Goal: Information Seeking & Learning: Learn about a topic

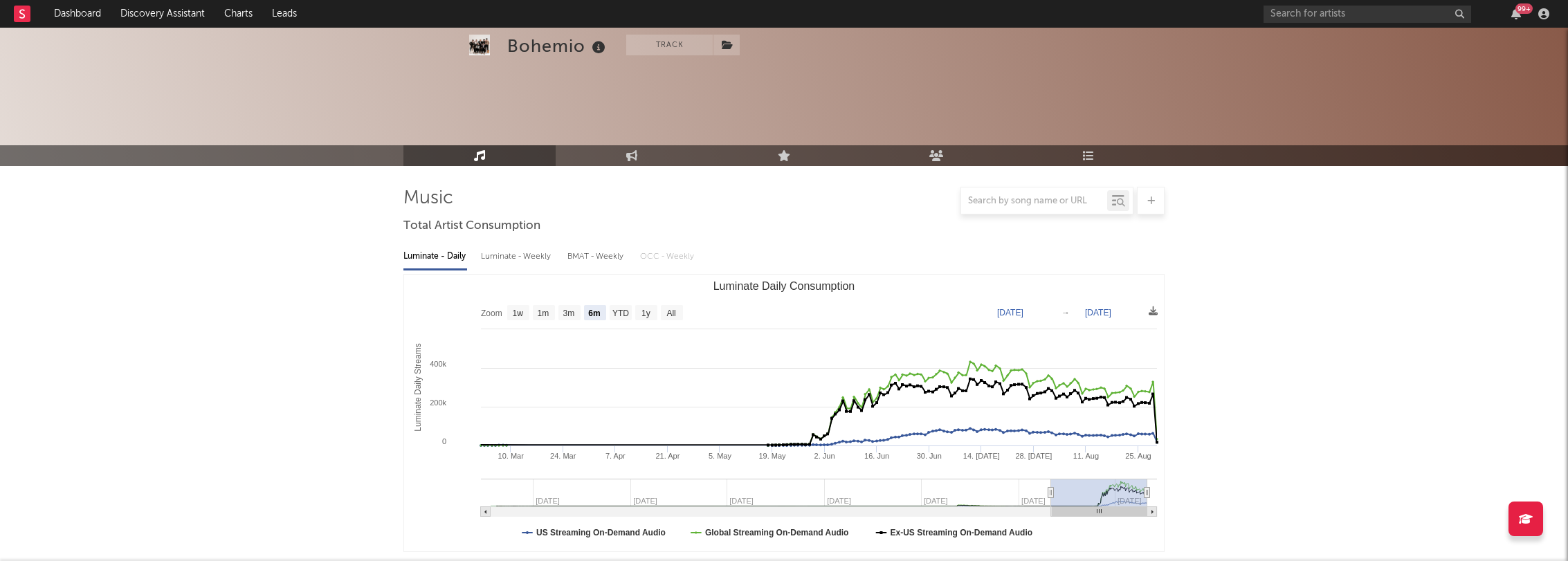
select select "6m"
select select "1w"
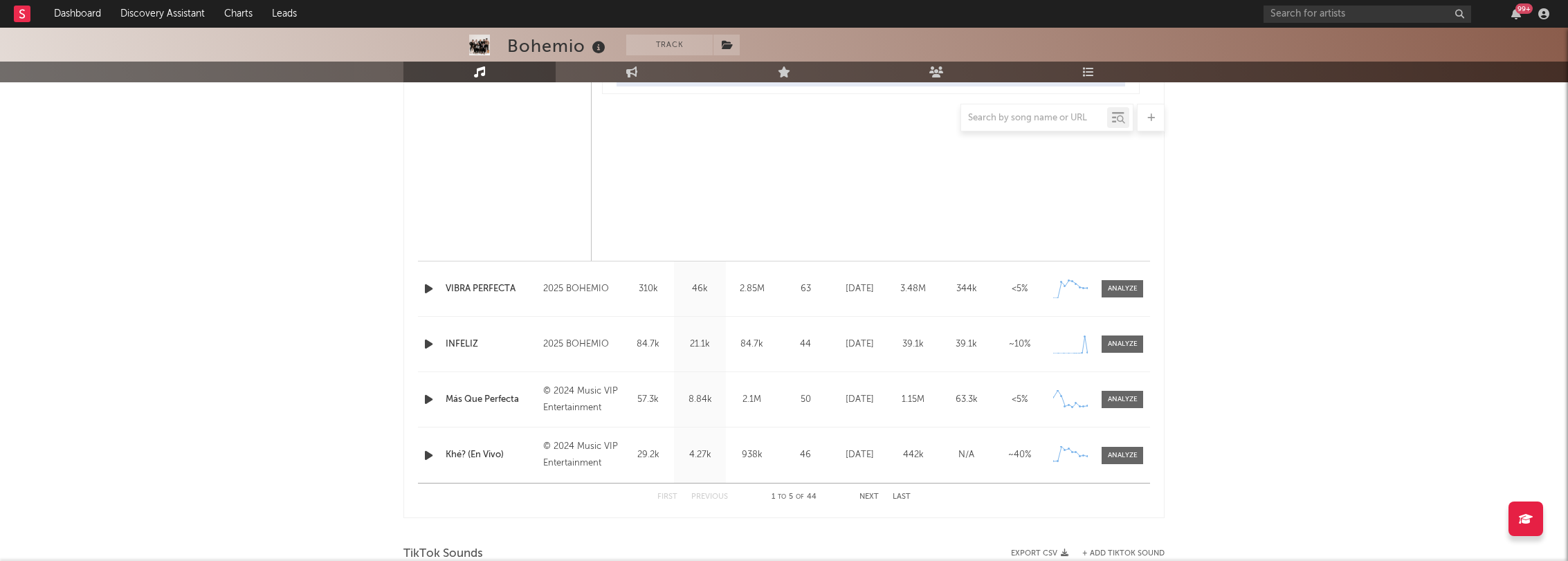
scroll to position [1144, 0]
click at [1119, 290] on div at bounding box center [1123, 287] width 30 height 11
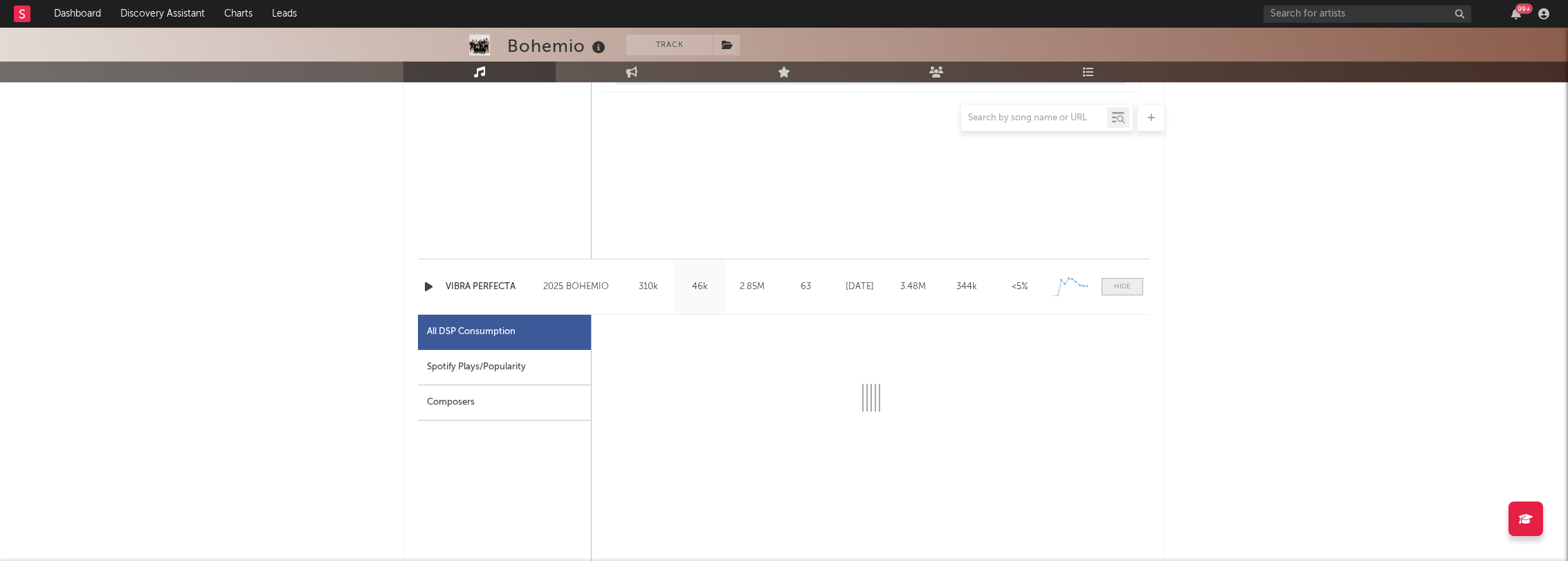
scroll to position [1147, 0]
select select "1w"
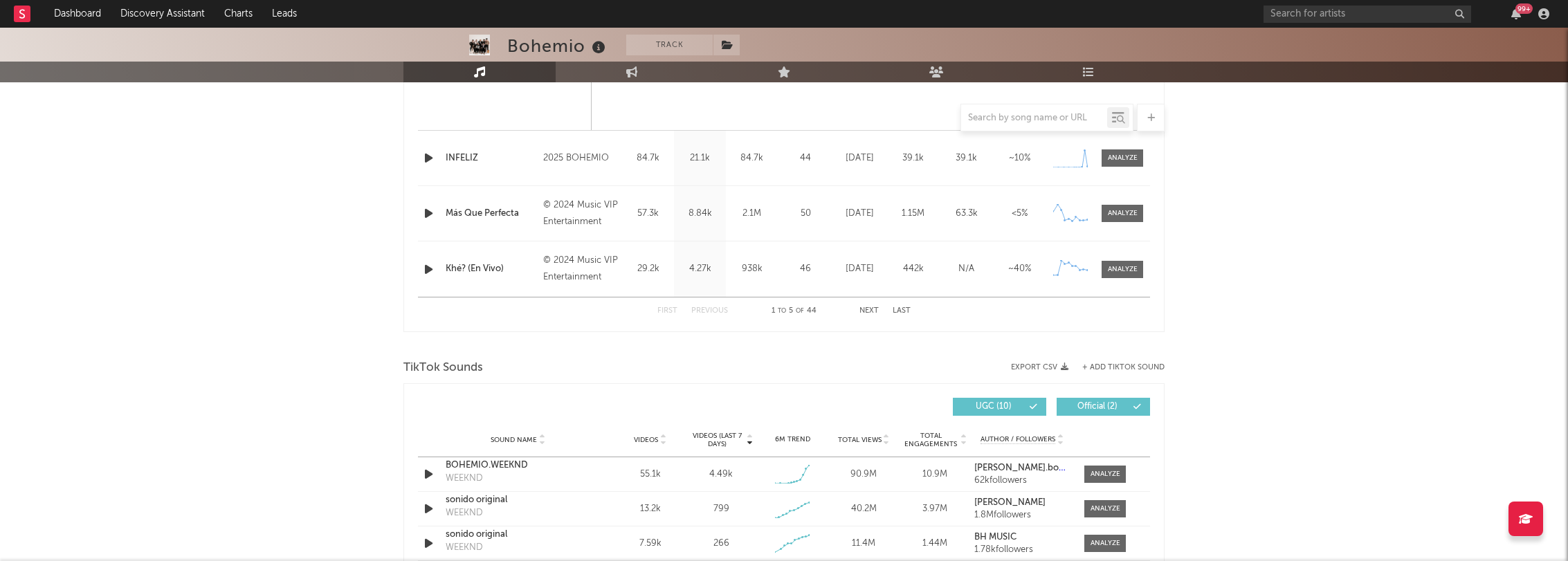
scroll to position [1991, 0]
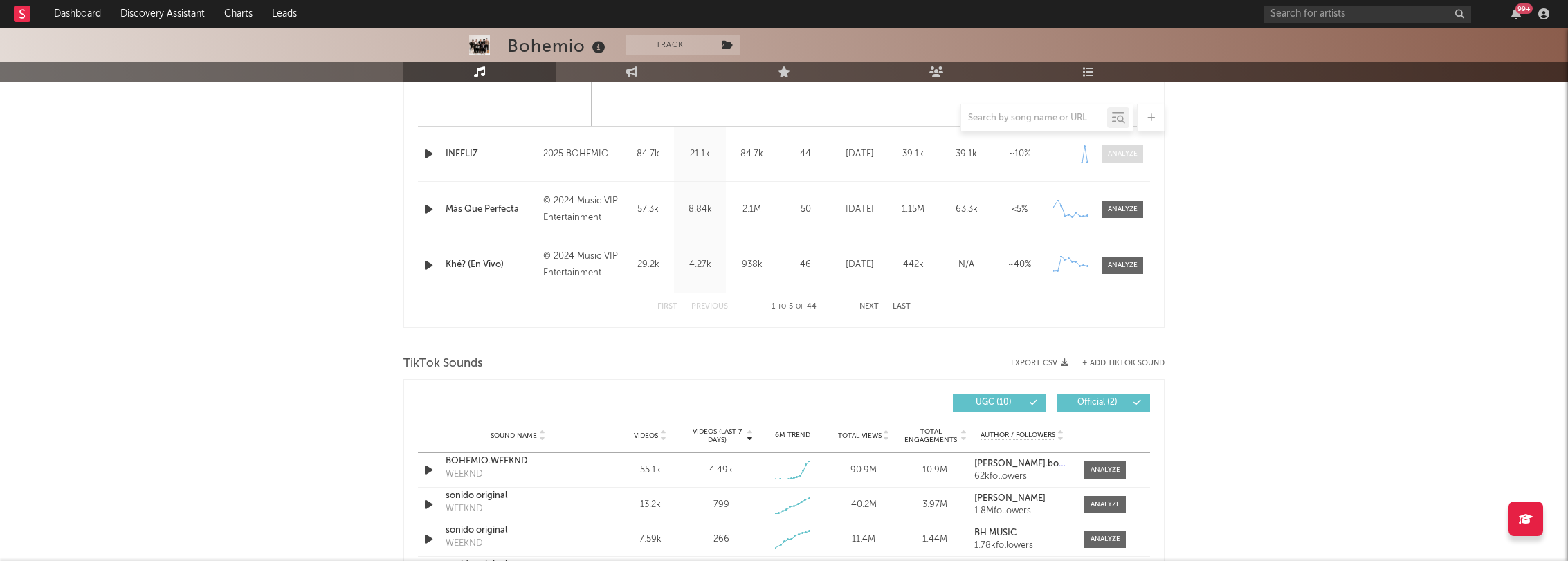
click at [1110, 150] on div at bounding box center [1123, 154] width 30 height 11
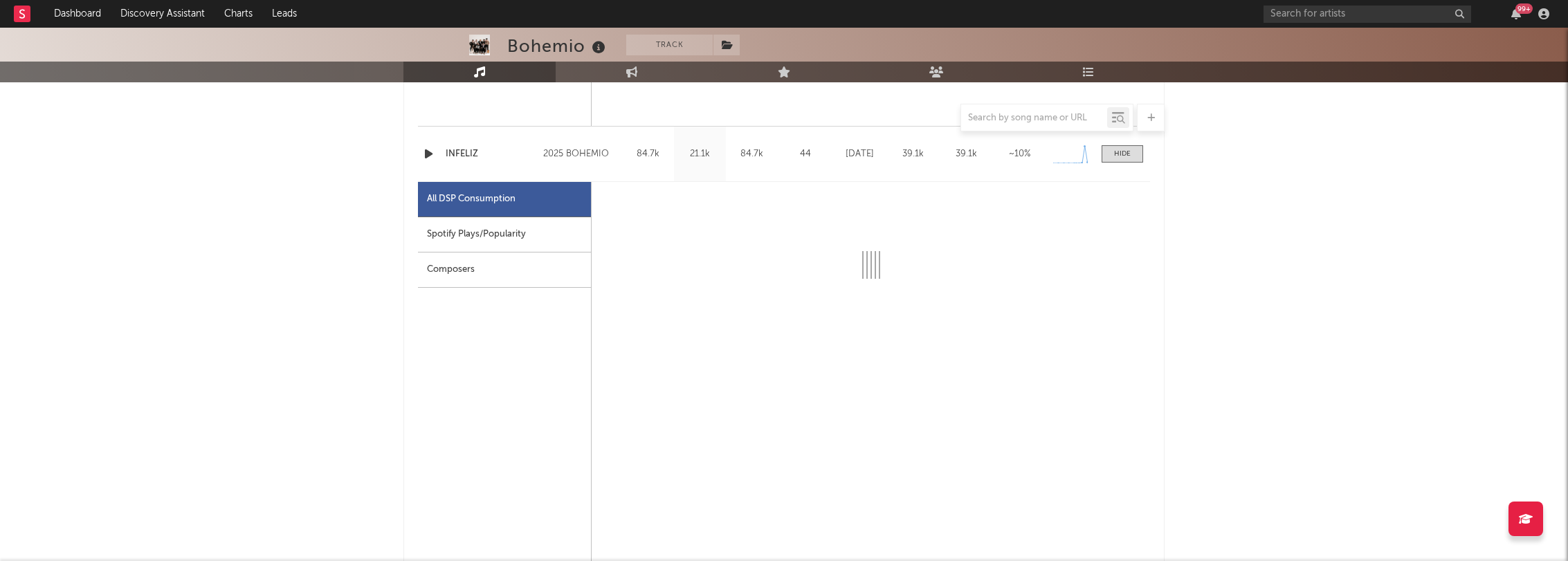
select select "1w"
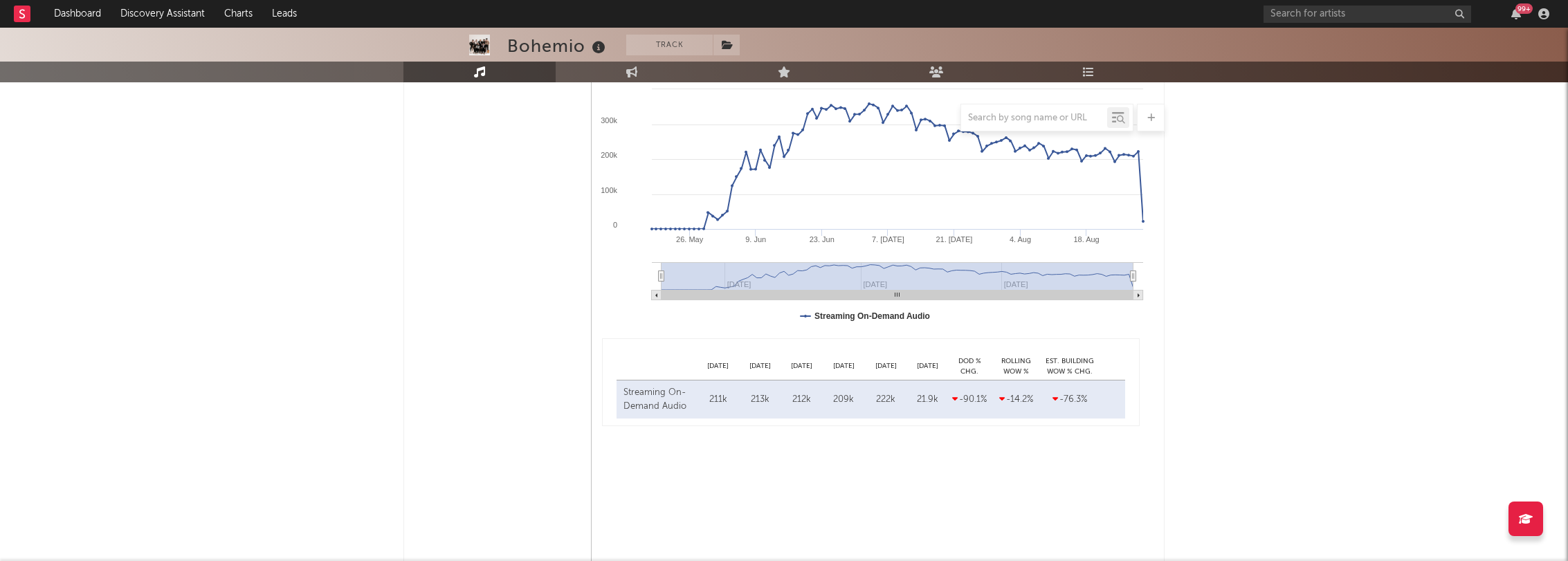
scroll to position [805, 0]
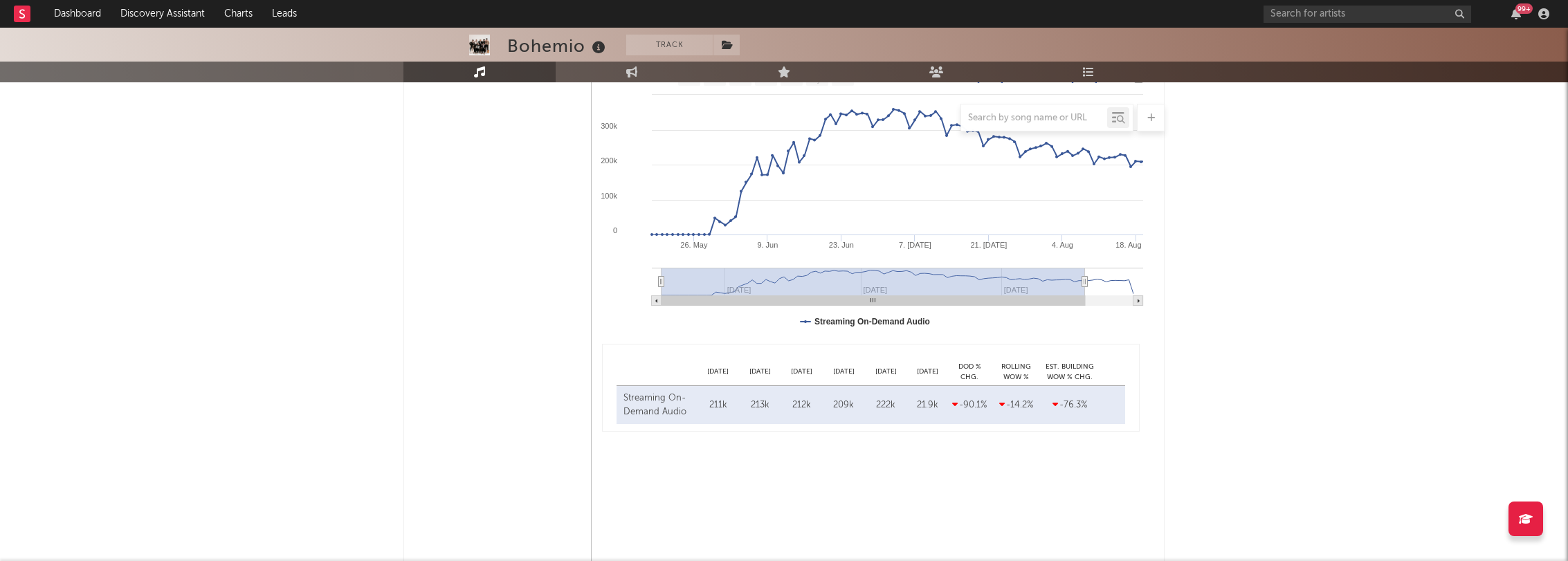
type input "[DATE]"
drag, startPoint x: 1133, startPoint y: 279, endPoint x: 1176, endPoint y: 295, distance: 45.9
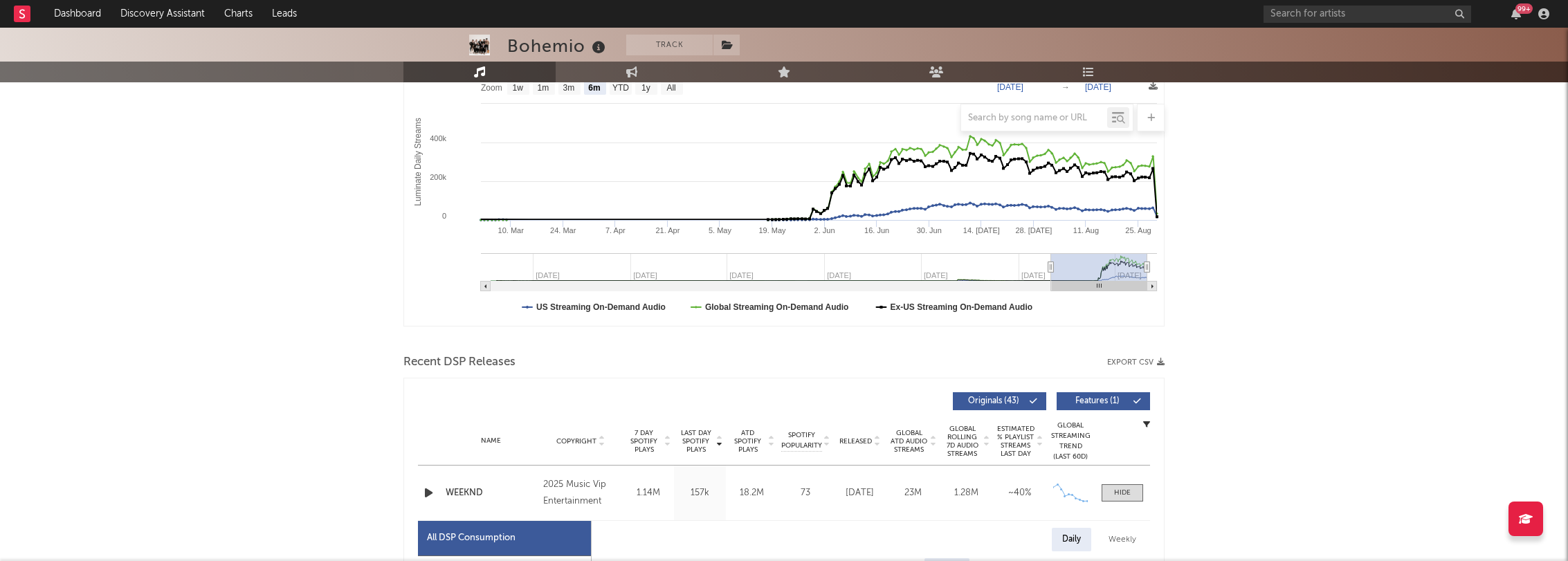
scroll to position [0, 0]
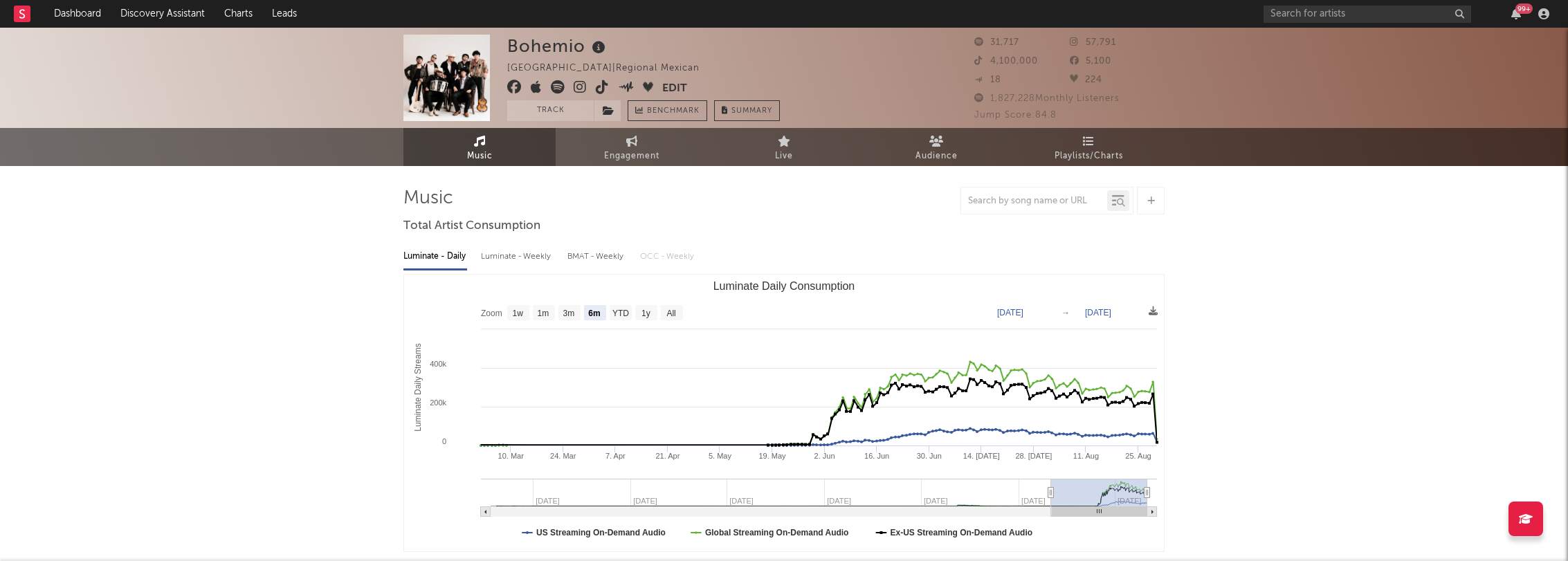
click at [495, 257] on div "Luminate - Weekly" at bounding box center [517, 256] width 73 height 24
select select "1w"
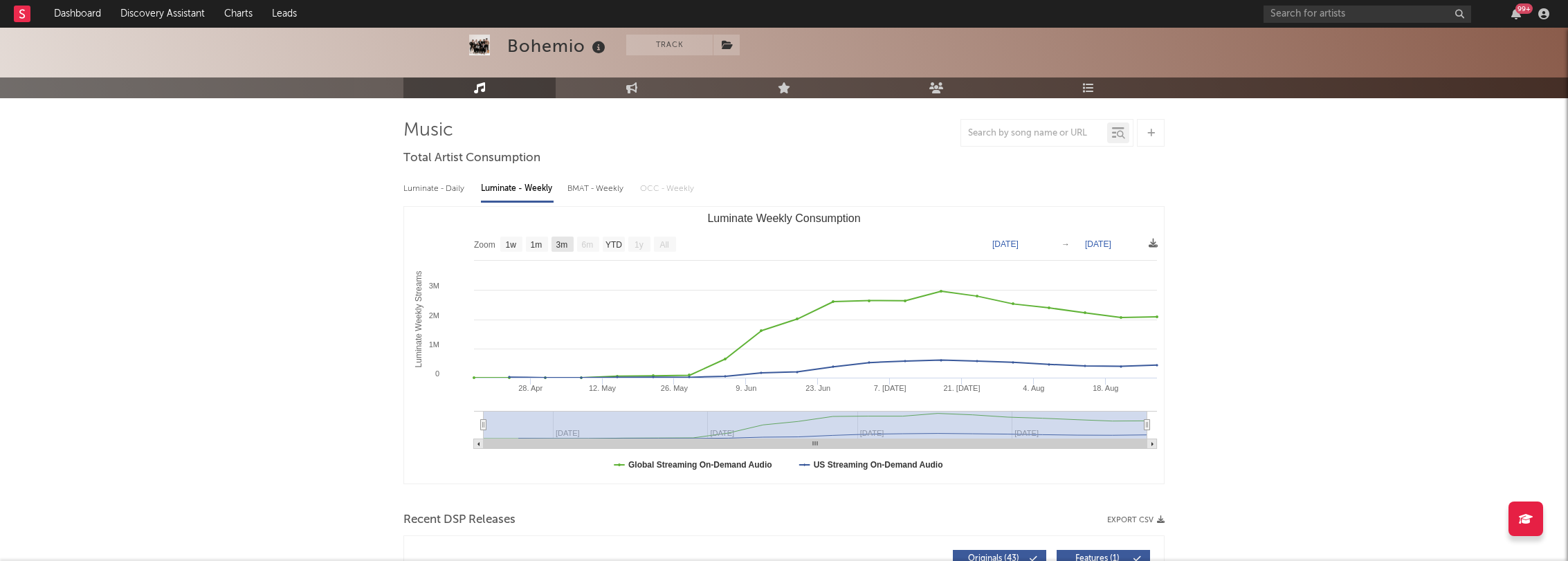
scroll to position [68, 0]
click at [580, 190] on div "BMAT - Weekly" at bounding box center [597, 188] width 59 height 24
select select "6m"
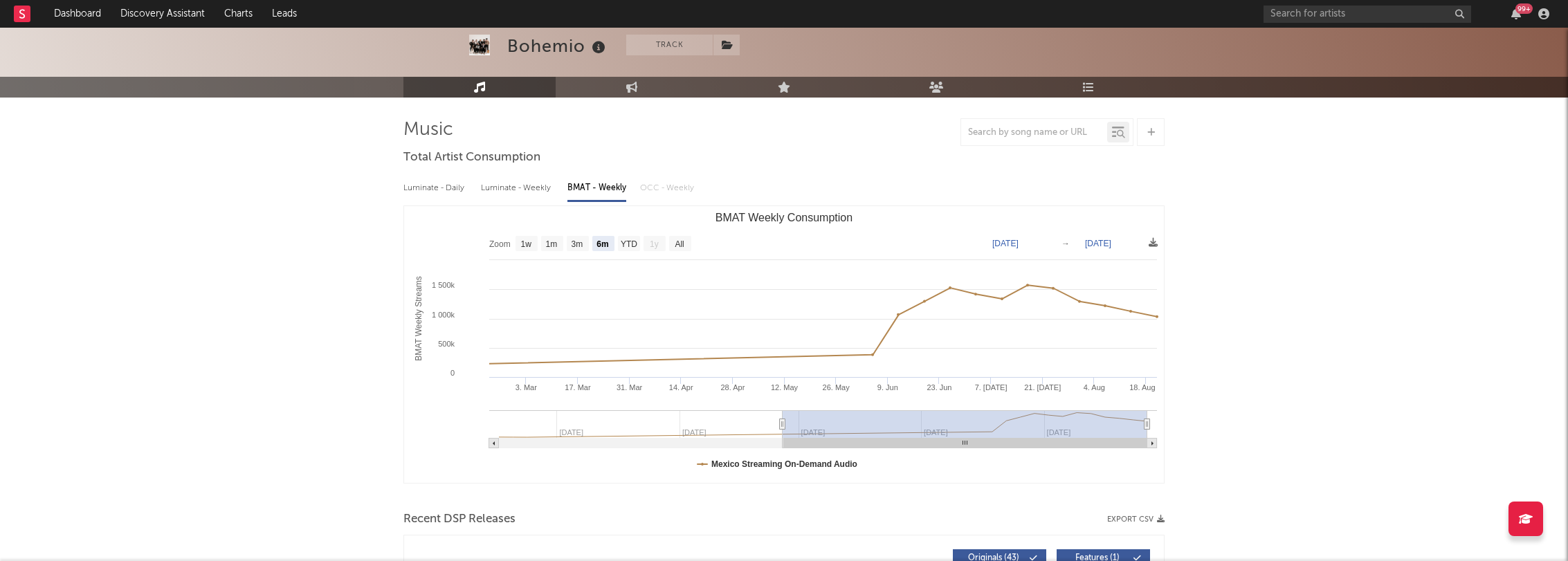
click at [669, 186] on div "Luminate - Daily Luminate - Weekly BMAT - Weekly OCC - Weekly" at bounding box center [783, 188] width 761 height 24
click at [538, 191] on div "Luminate - Weekly" at bounding box center [517, 188] width 73 height 24
select select "1w"
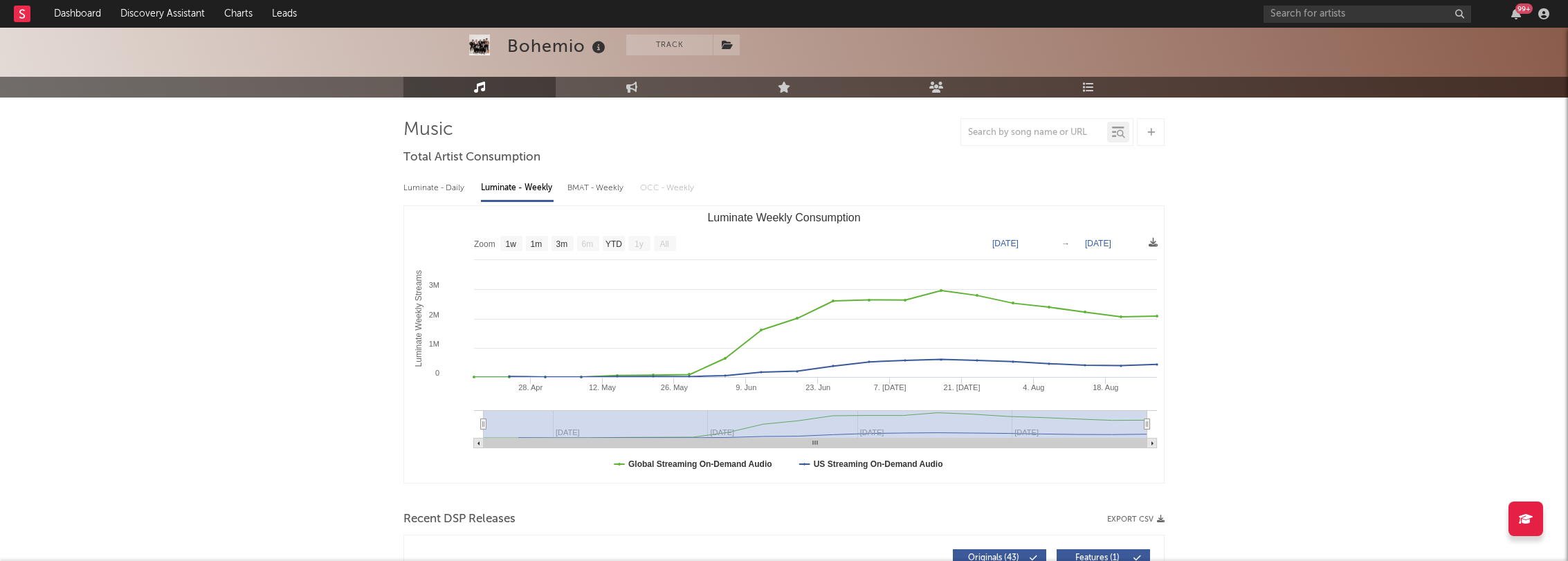
click at [443, 192] on div "Luminate - Daily" at bounding box center [435, 188] width 64 height 24
select select "6m"
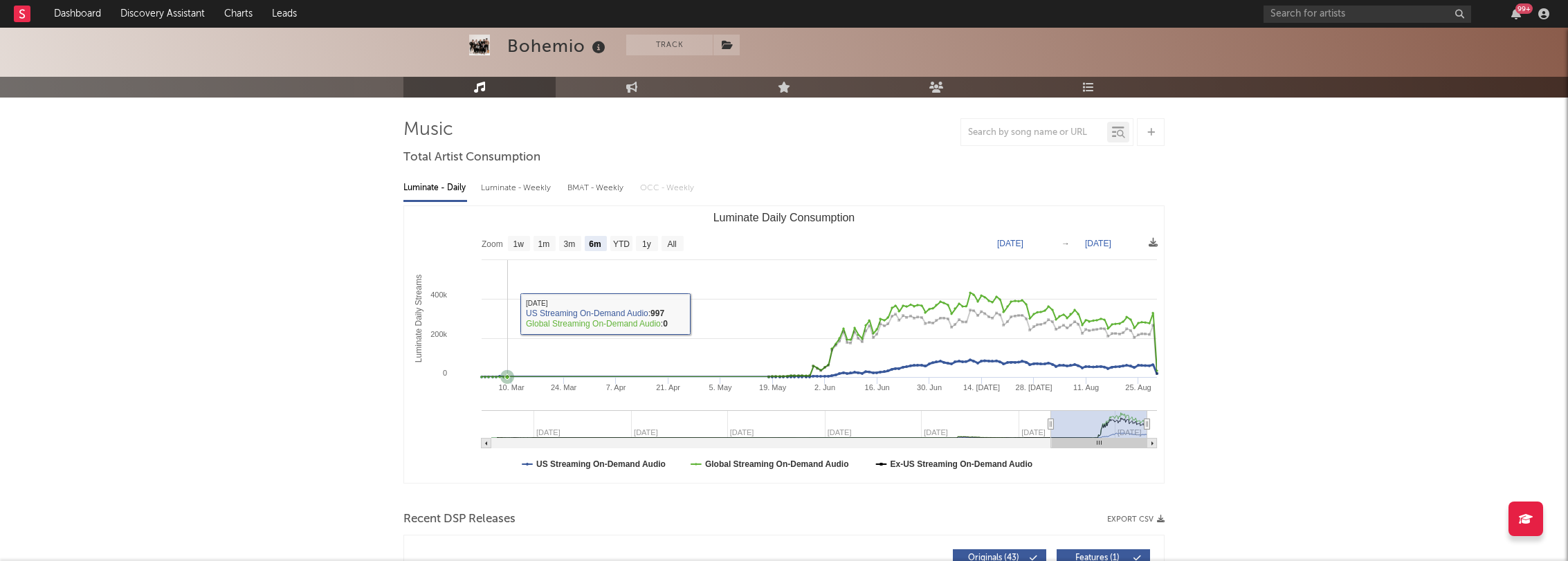
scroll to position [0, 0]
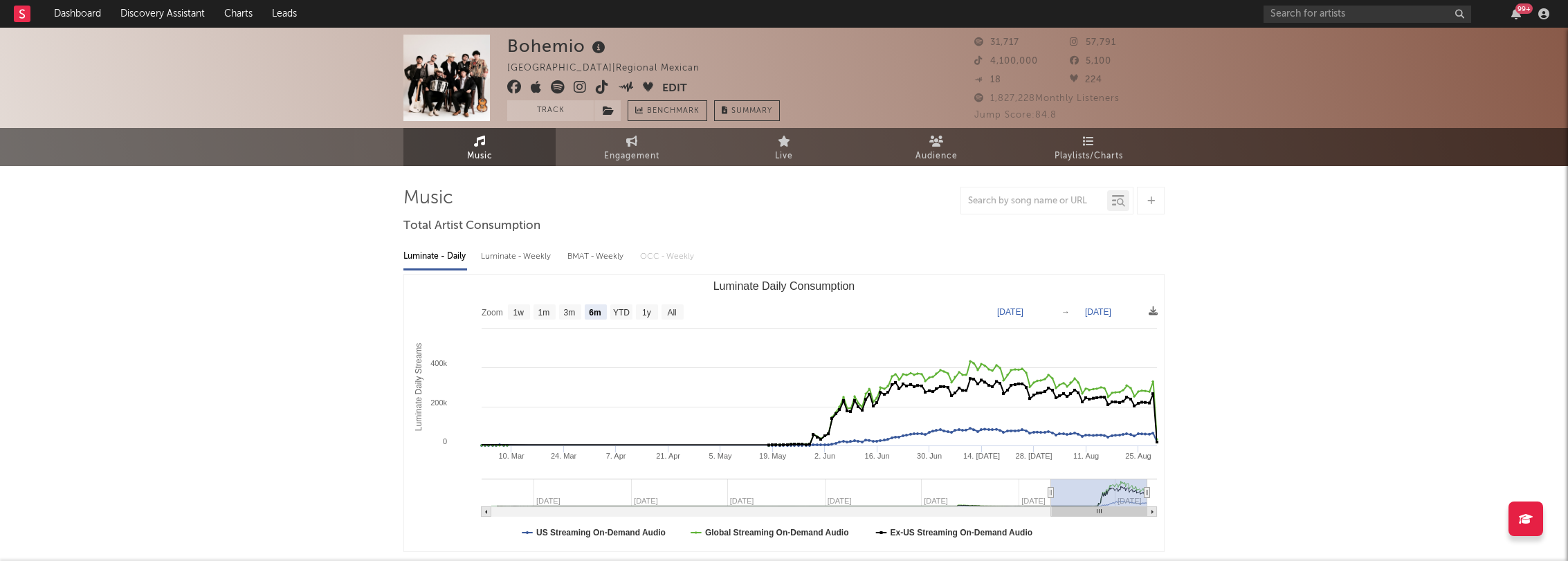
click at [580, 87] on icon at bounding box center [580, 87] width 13 height 14
